Goal: Information Seeking & Learning: Learn about a topic

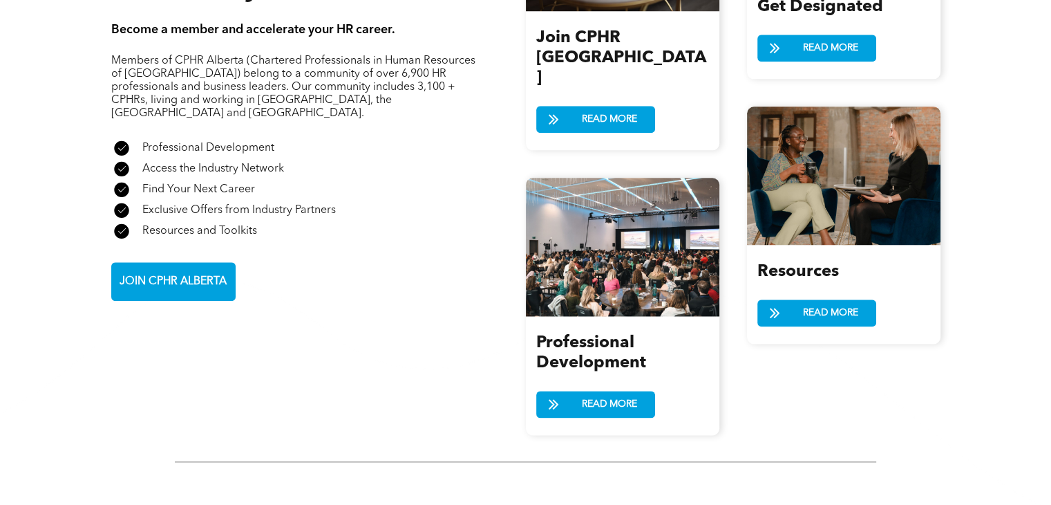
scroll to position [1659, 0]
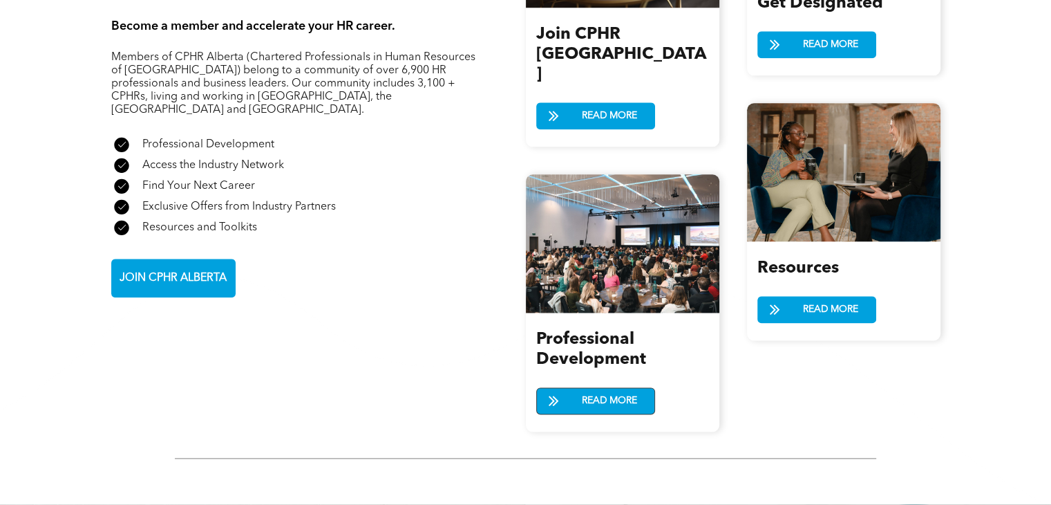
click at [592, 388] on span "READ MORE" at bounding box center [609, 401] width 65 height 26
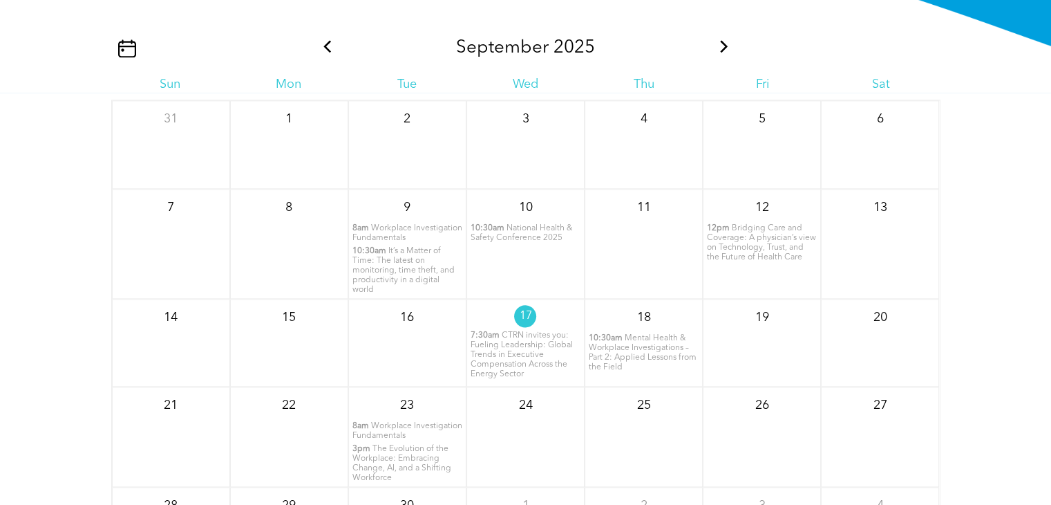
scroll to position [1659, 0]
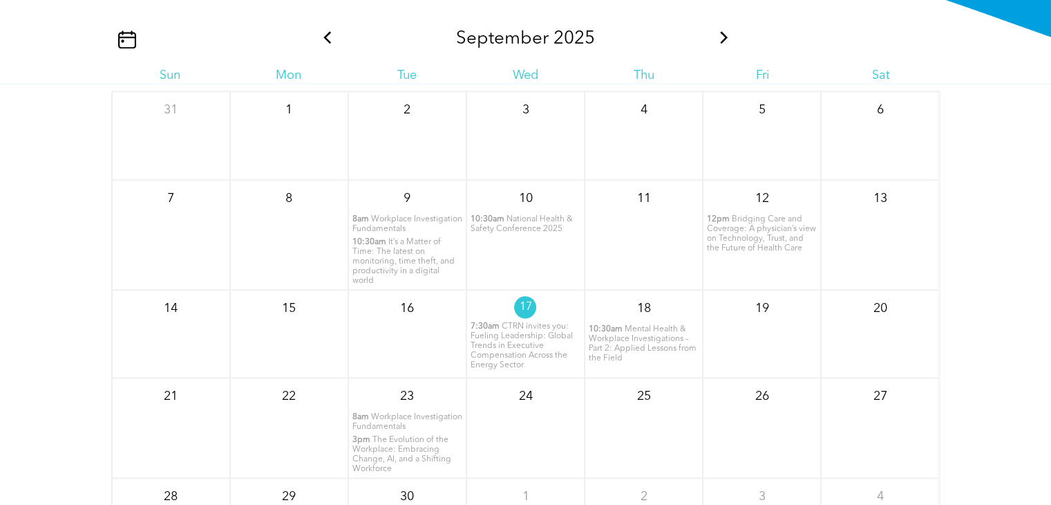
click at [482, 322] on span "CTRN invites you: Fueling Leadership: Global Trends in Executive Compensation A…" at bounding box center [522, 345] width 102 height 47
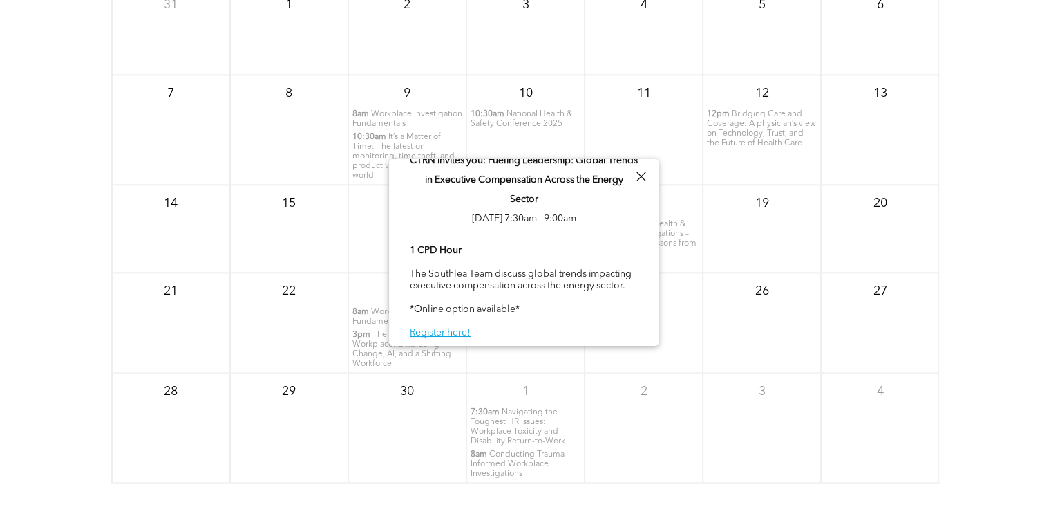
scroll to position [1797, 0]
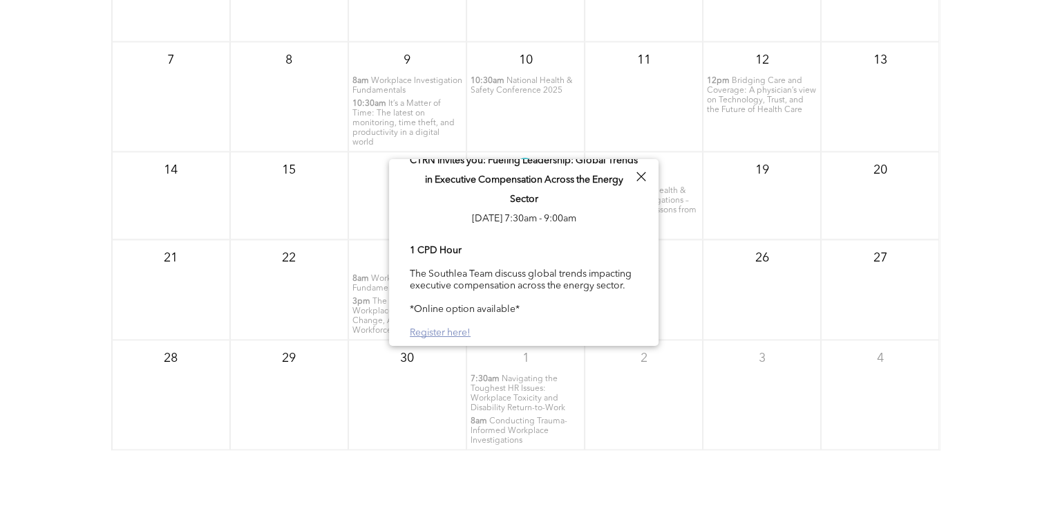
click at [440, 332] on link "Register here!" at bounding box center [440, 333] width 61 height 10
click at [641, 174] on div at bounding box center [641, 176] width 19 height 19
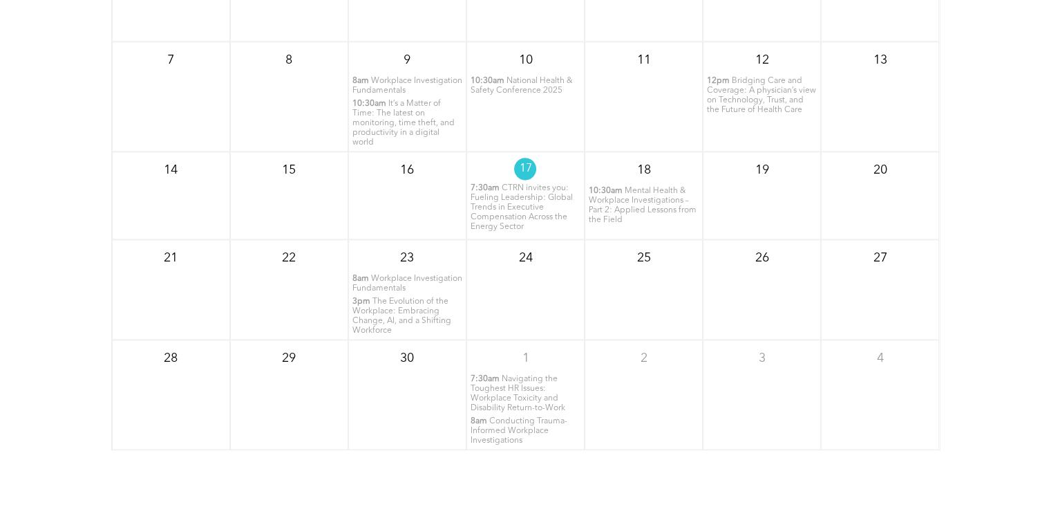
click at [630, 187] on span "Mental Health & Workplace Investigations – Part 2: Applied Lessons from the Fie…" at bounding box center [643, 205] width 108 height 37
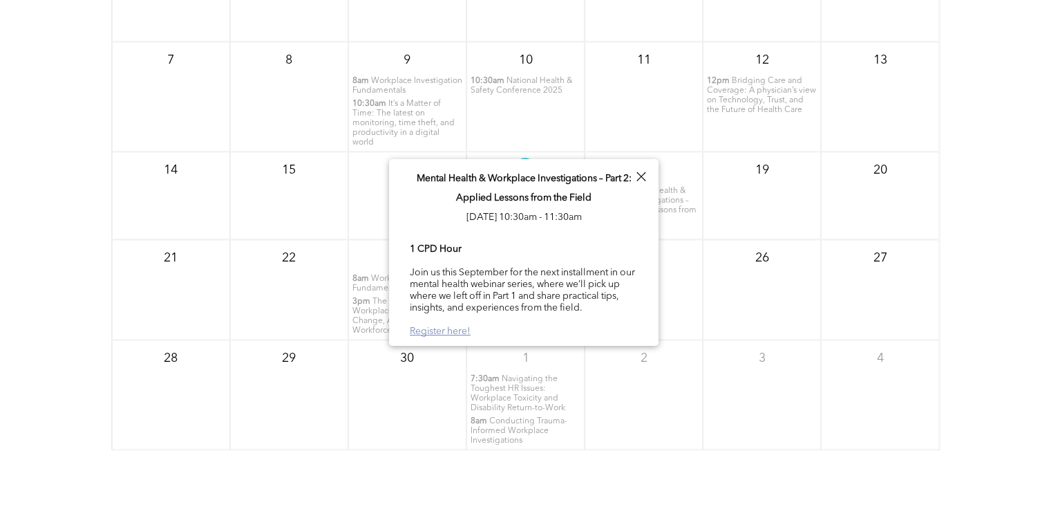
click at [442, 332] on link "Register here!" at bounding box center [440, 331] width 61 height 10
click at [645, 178] on div at bounding box center [641, 176] width 19 height 19
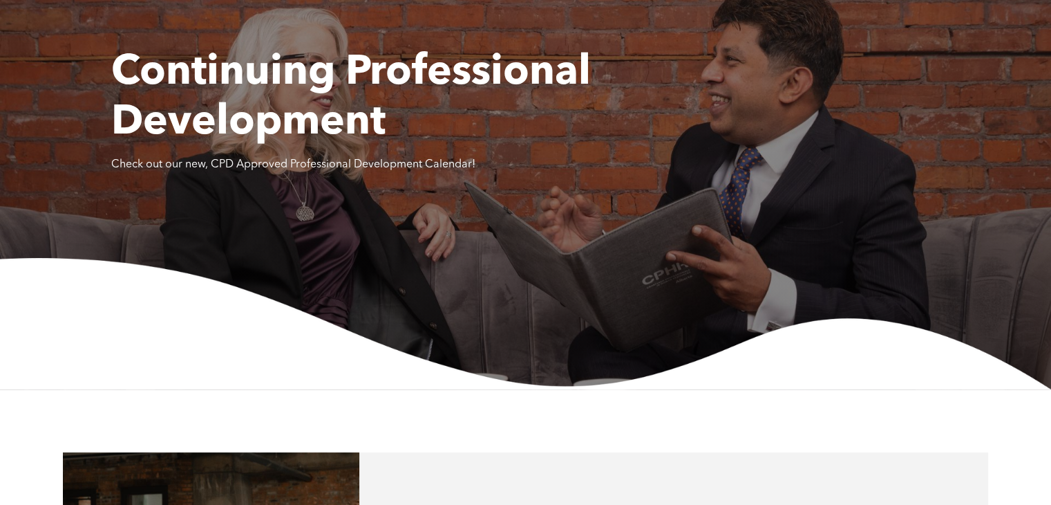
scroll to position [0, 0]
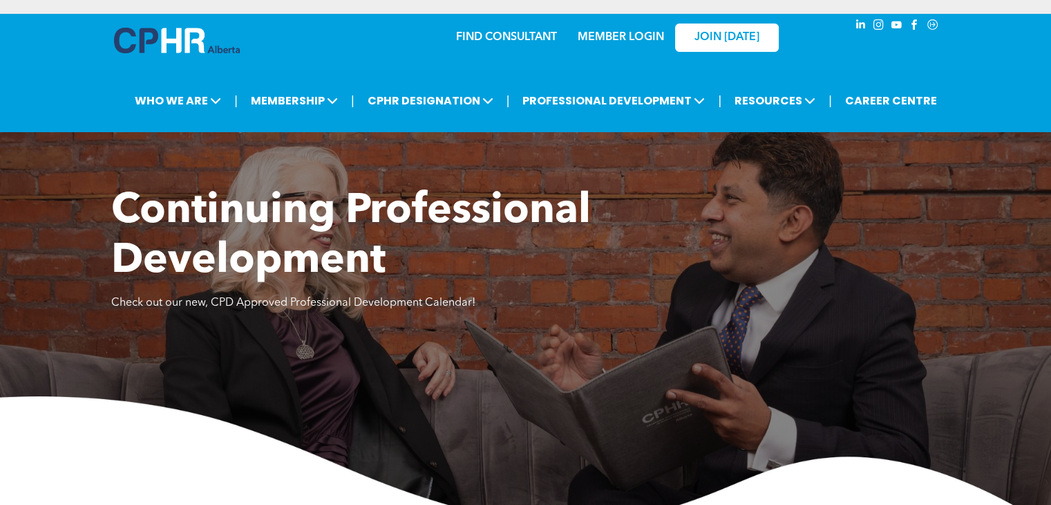
click at [638, 40] on link "MEMBER LOGIN" at bounding box center [621, 37] width 86 height 11
click at [588, 34] on link "MEMBER LOGIN" at bounding box center [621, 37] width 86 height 11
click at [604, 37] on link "MEMBER LOGIN" at bounding box center [621, 37] width 86 height 11
click at [895, 96] on link "CAREER CENTRE" at bounding box center [891, 101] width 100 height 26
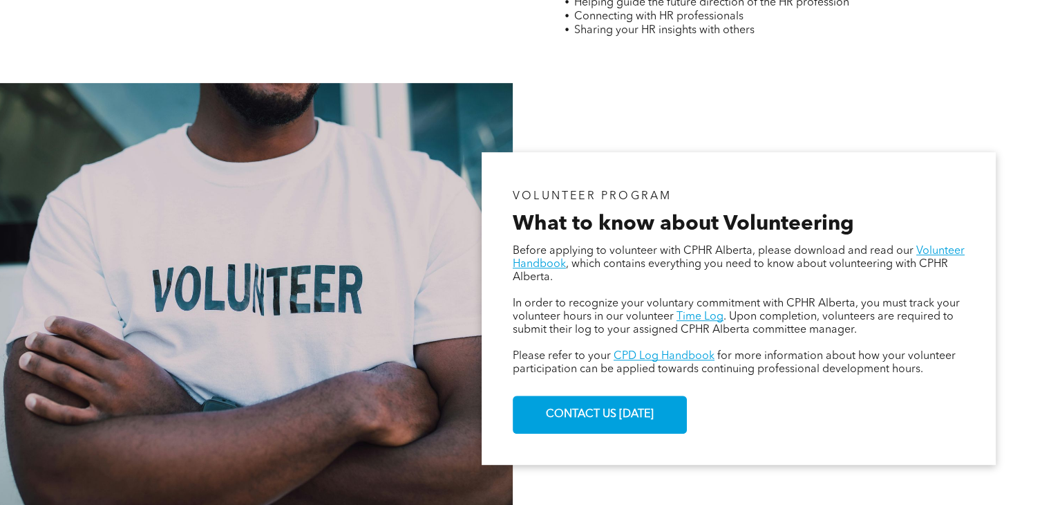
scroll to position [829, 0]
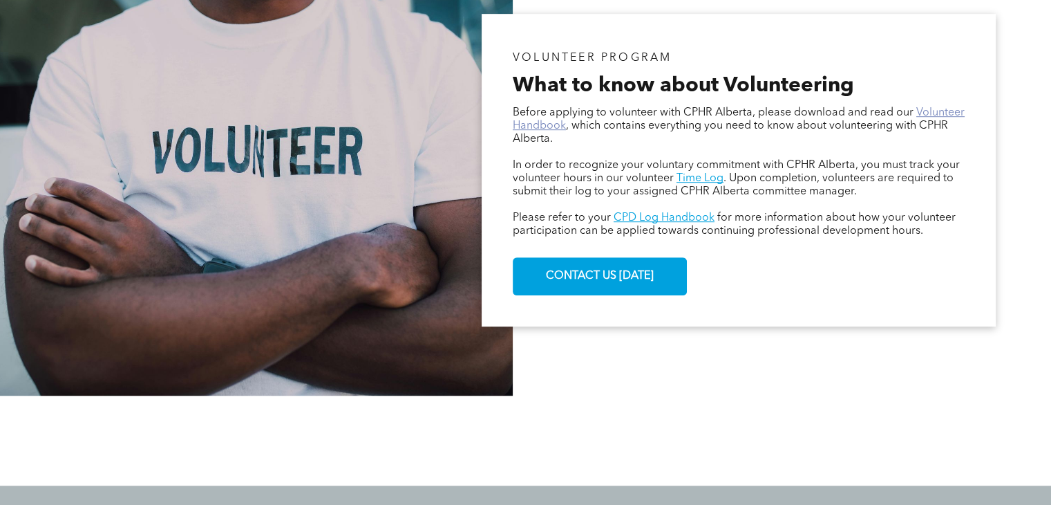
click at [956, 113] on link "Volunteer Handbook" at bounding box center [739, 119] width 452 height 24
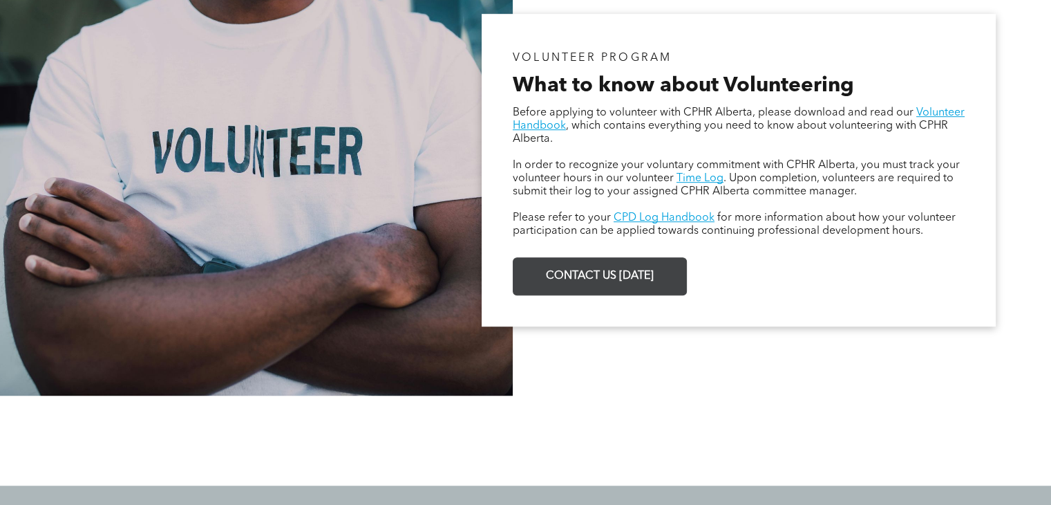
click at [622, 272] on span "CONTACT US [DATE]" at bounding box center [600, 276] width 118 height 27
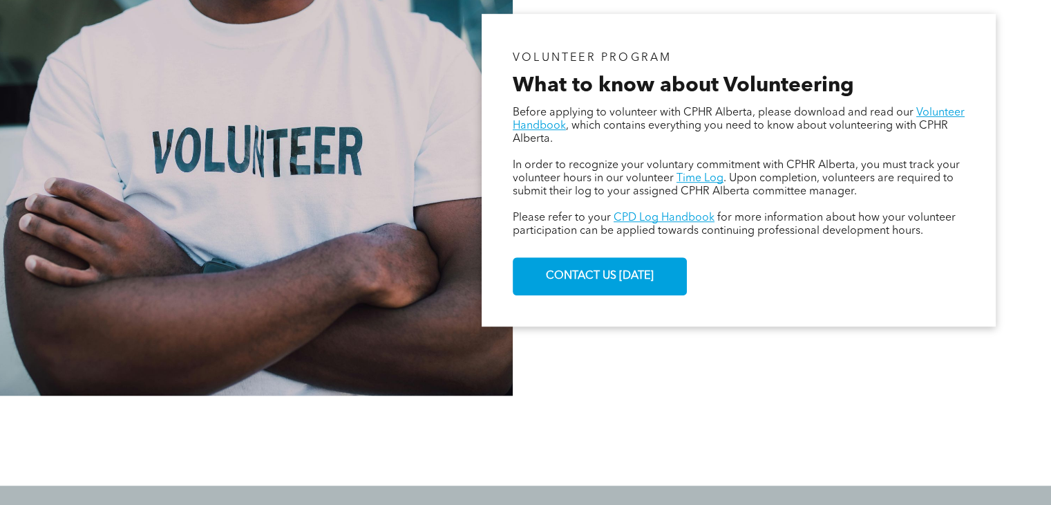
click at [637, 460] on div at bounding box center [525, 440] width 829 height 69
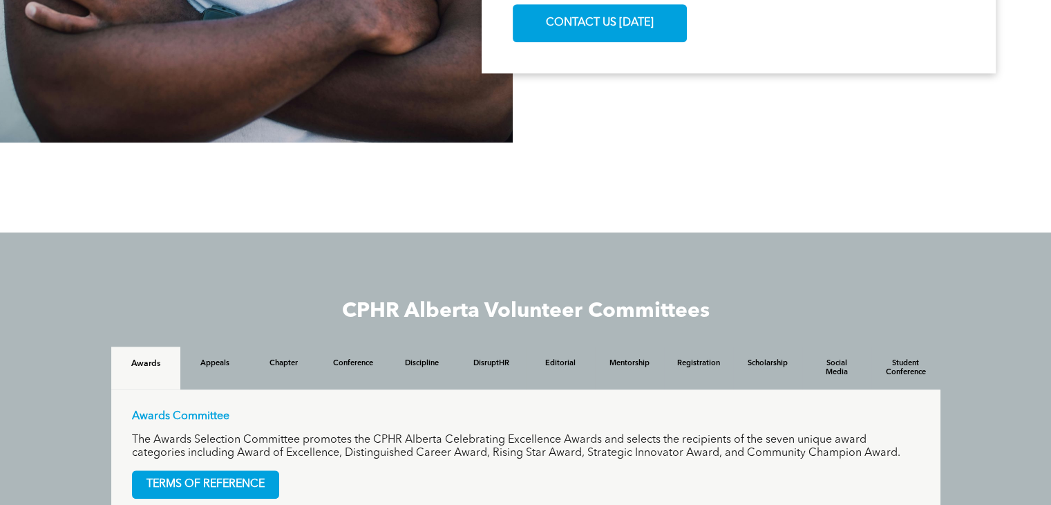
scroll to position [1244, 0]
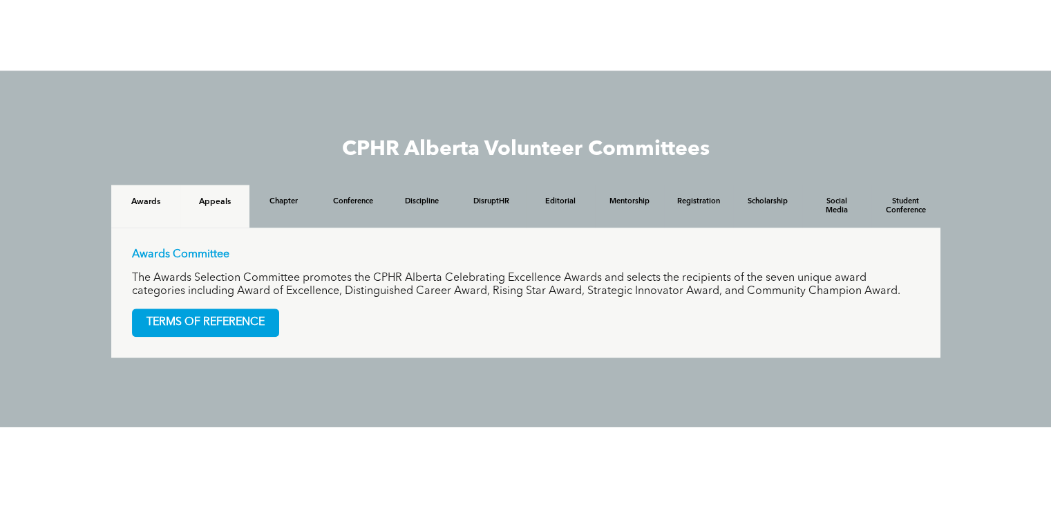
click at [227, 192] on div "Appeals" at bounding box center [214, 206] width 69 height 43
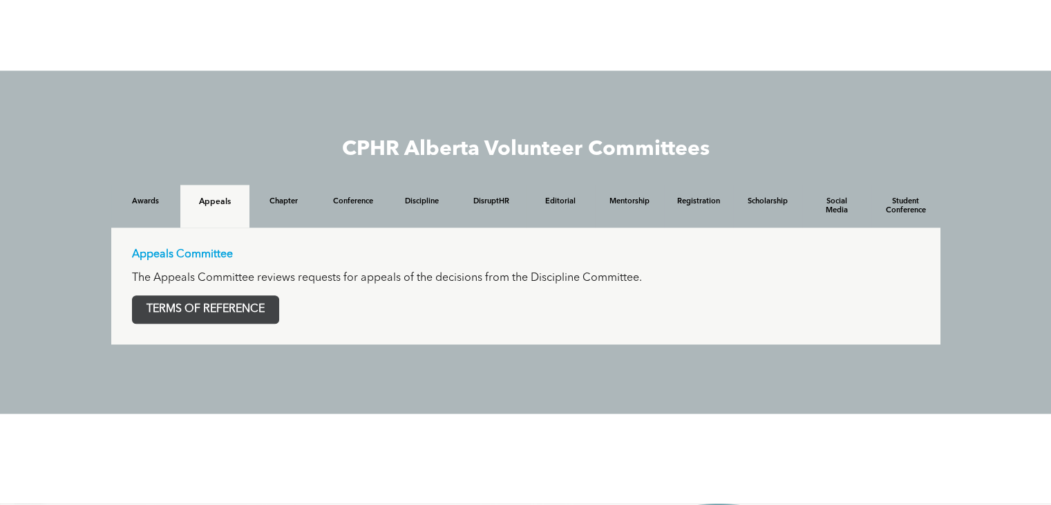
click at [187, 307] on span "TERMS OF REFERENCE" at bounding box center [206, 309] width 146 height 27
